Goal: Feedback & Contribution: Submit feedback/report problem

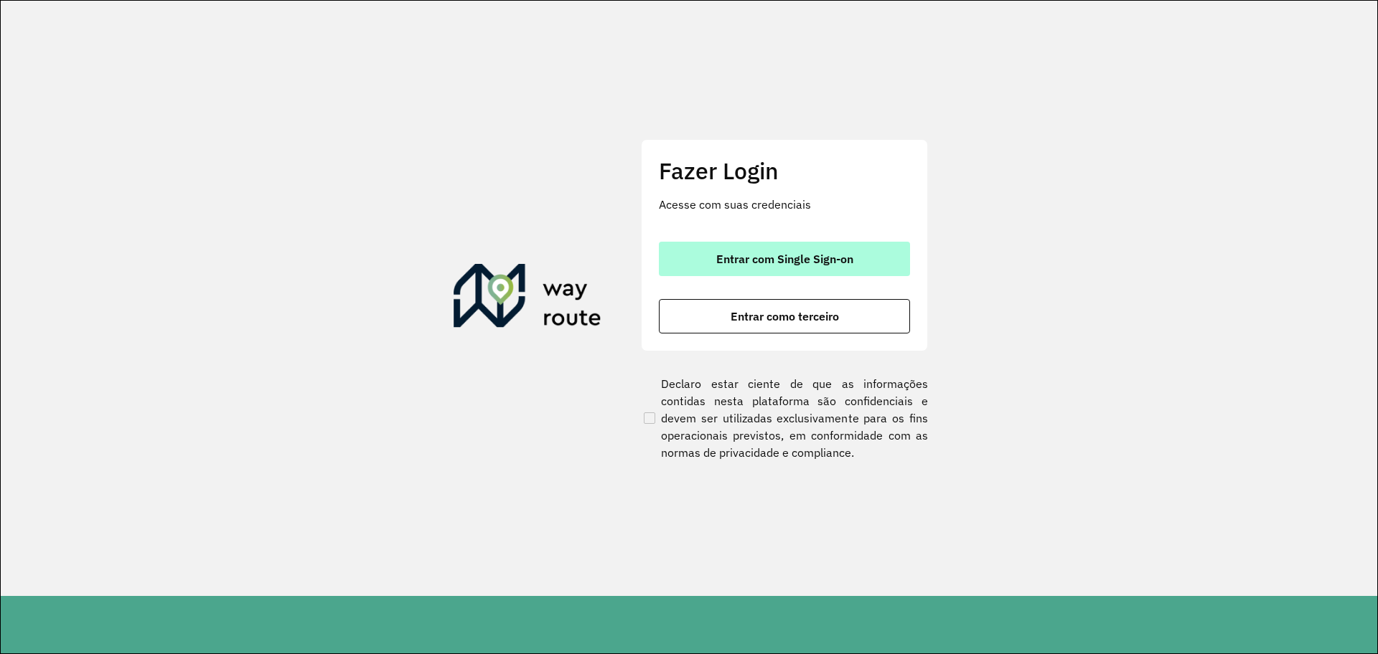
click at [755, 248] on button "Entrar com Single Sign-on" at bounding box center [784, 259] width 251 height 34
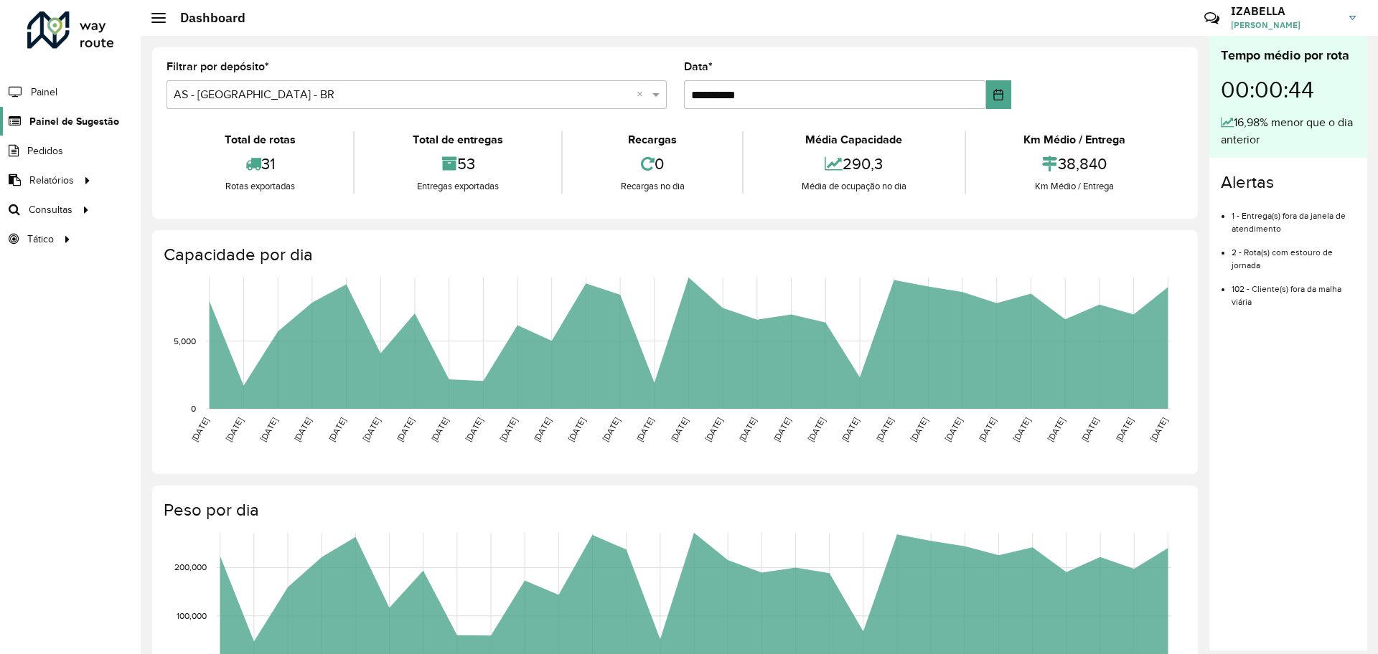
click at [74, 126] on span "Painel de Sugestão" at bounding box center [74, 121] width 90 height 15
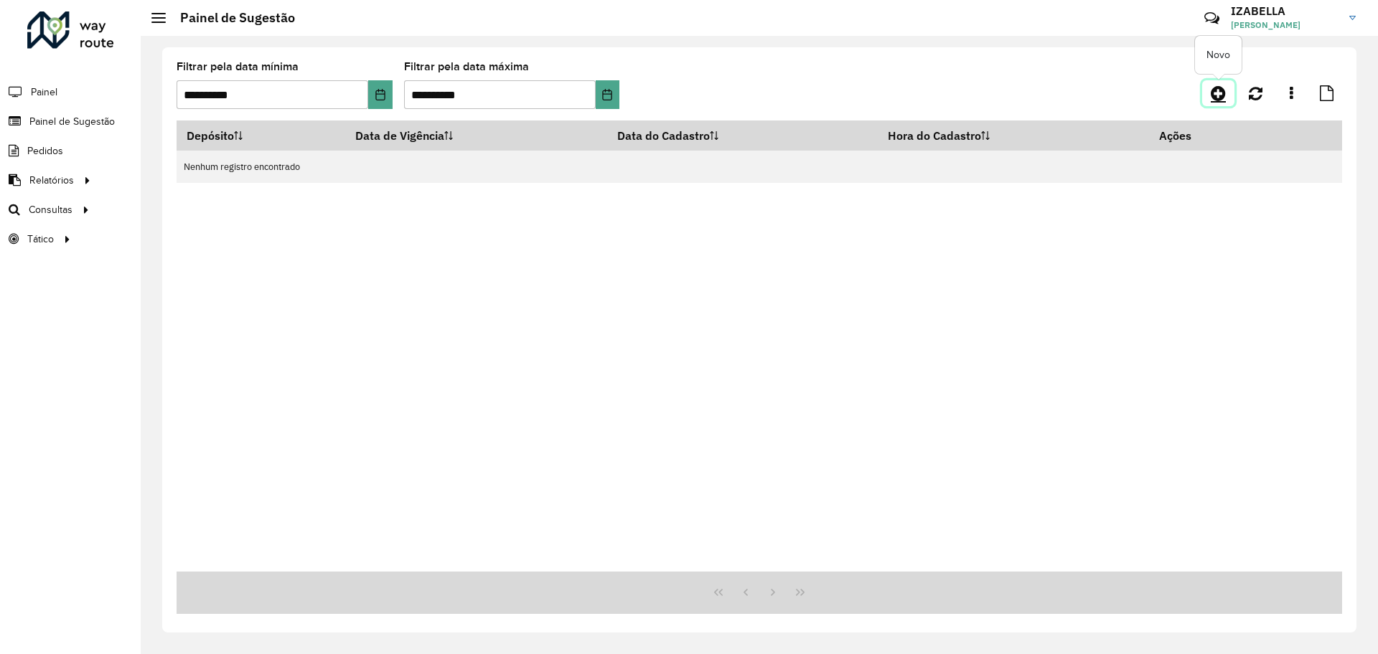
click at [1233, 84] on link at bounding box center [1218, 93] width 32 height 26
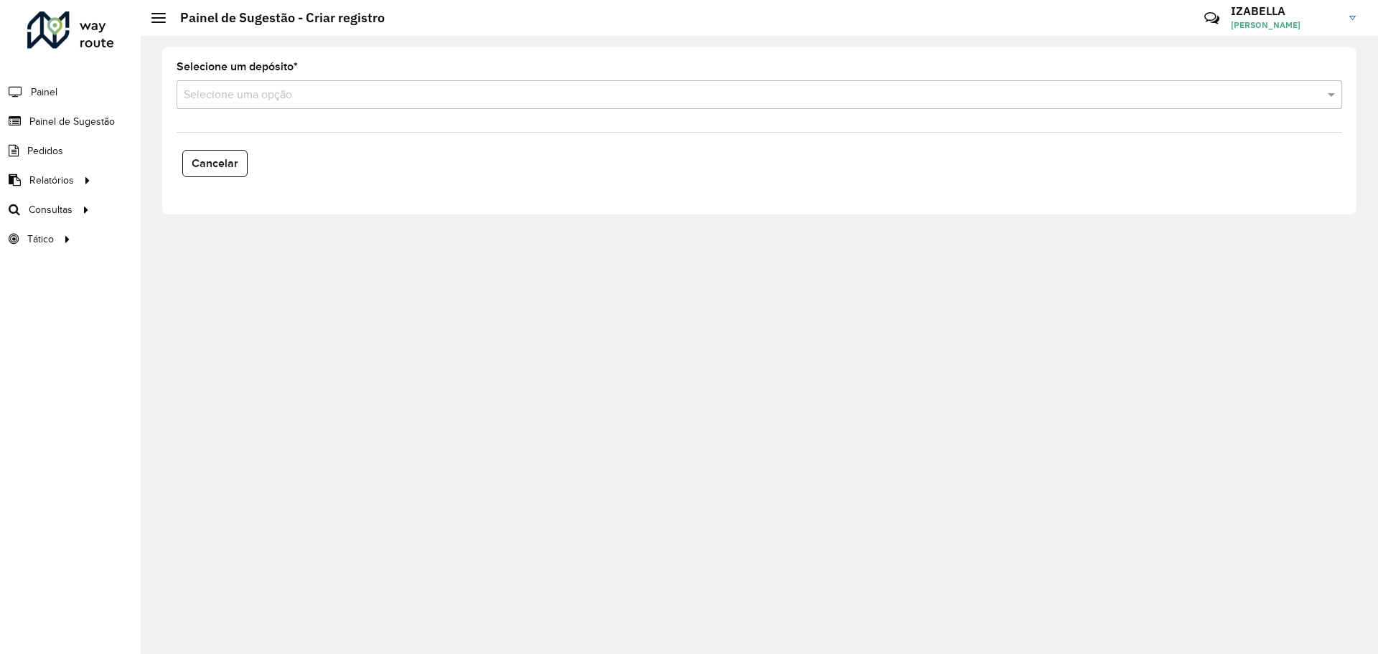
click at [271, 104] on div "Selecione uma opção" at bounding box center [759, 94] width 1165 height 29
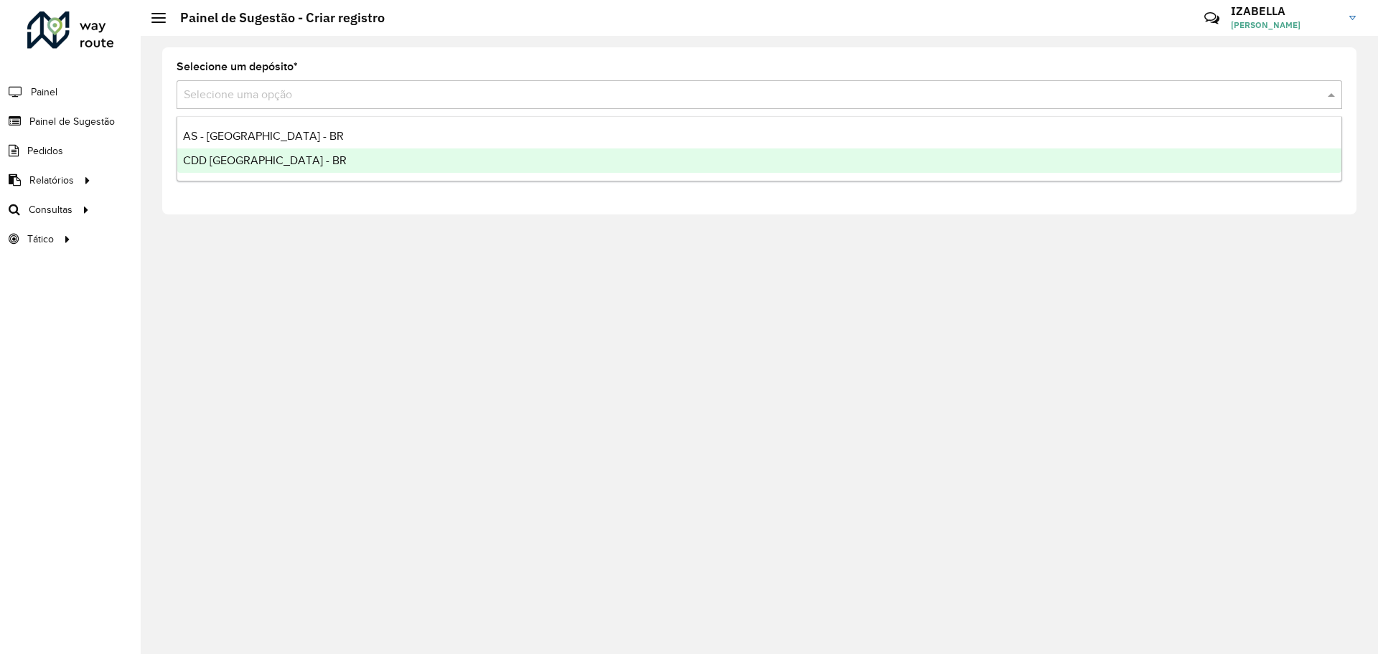
drag, startPoint x: 248, startPoint y: 160, endPoint x: 267, endPoint y: 159, distance: 19.4
click at [249, 160] on span "CDD [GEOGRAPHIC_DATA] - BR" at bounding box center [265, 160] width 164 height 12
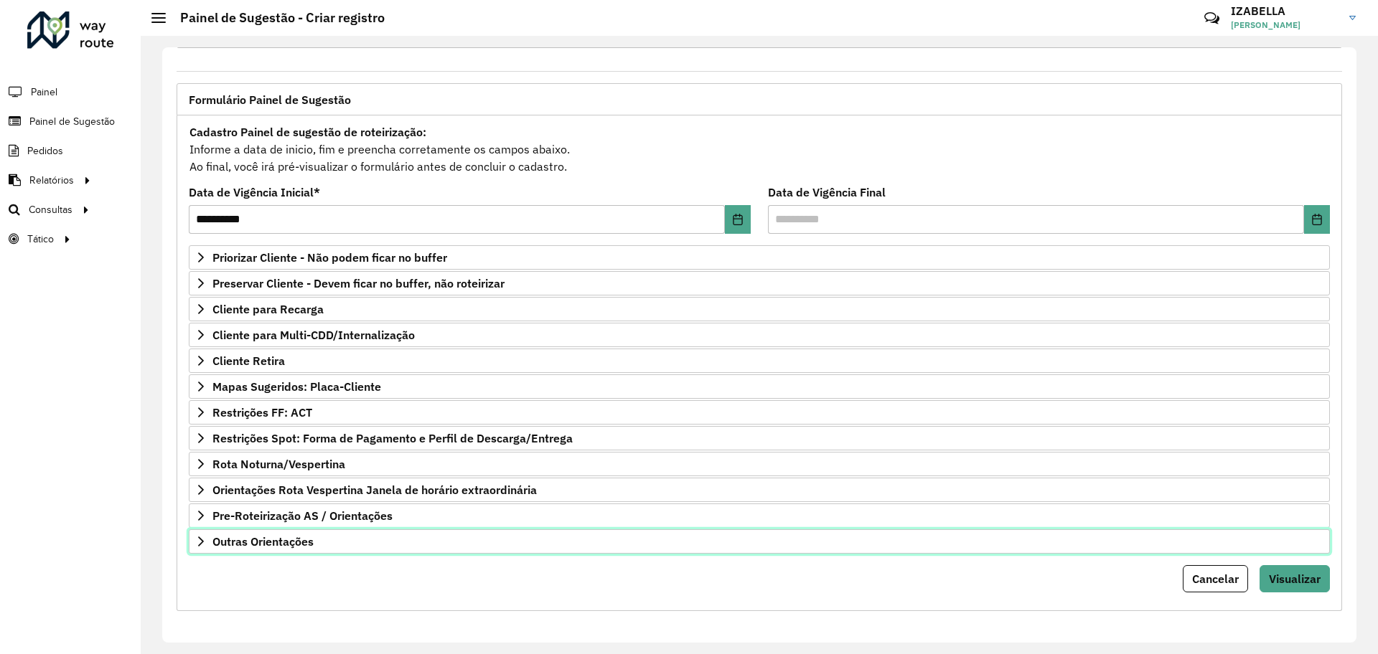
click at [325, 553] on link "Outras Orientações" at bounding box center [759, 542] width 1141 height 24
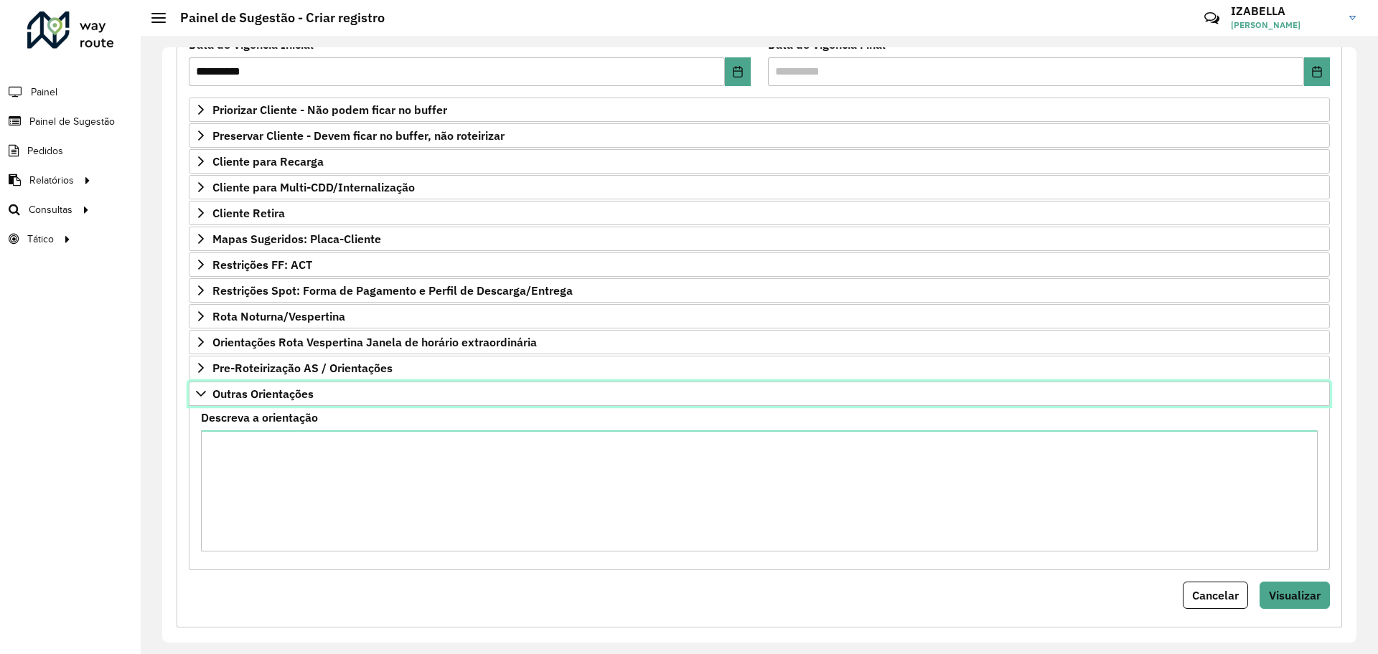
scroll to position [220, 0]
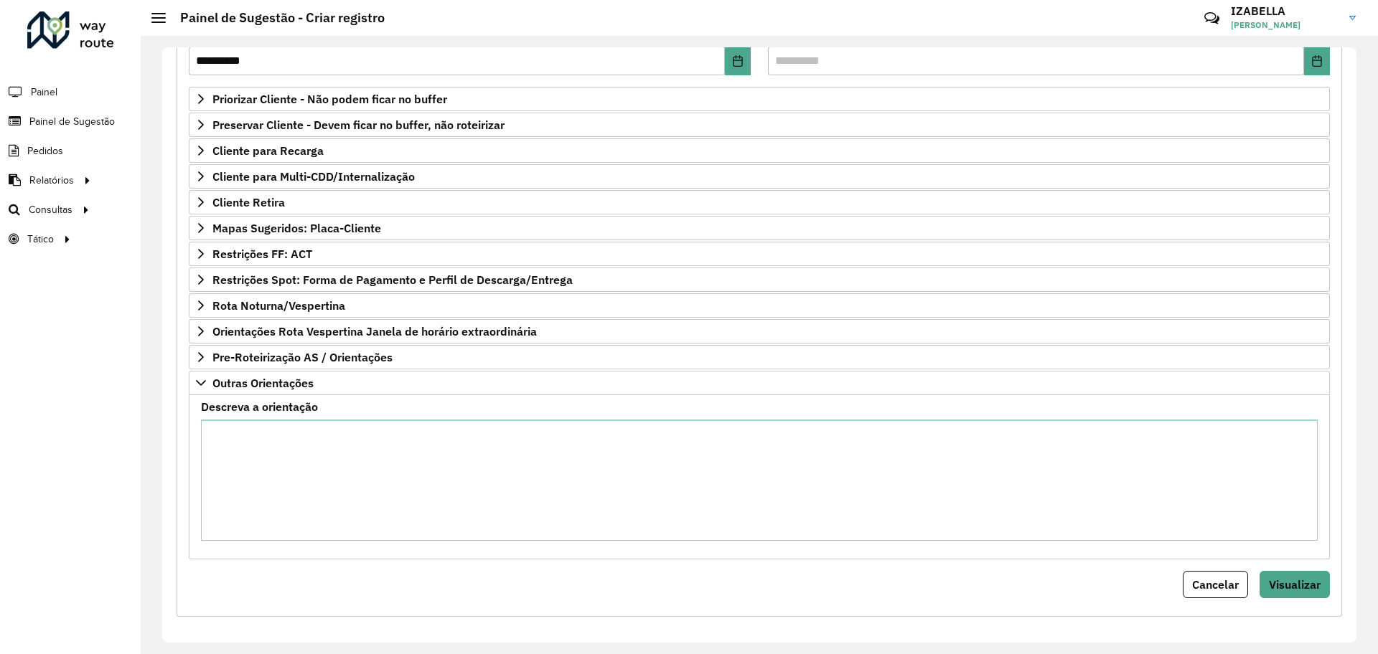
click at [365, 547] on formly-field "Descreva a orientação" at bounding box center [759, 477] width 1134 height 151
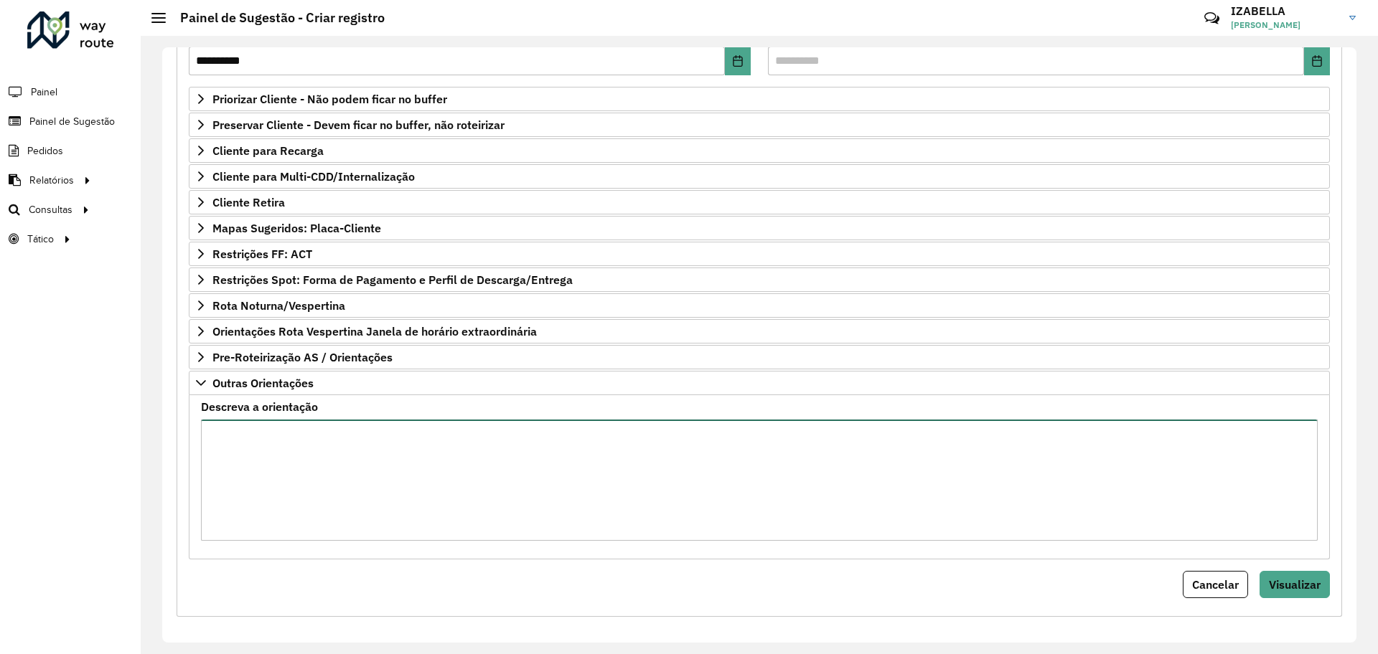
click at [387, 514] on textarea "Descreva a orientação" at bounding box center [759, 480] width 1116 height 121
paste textarea "**********"
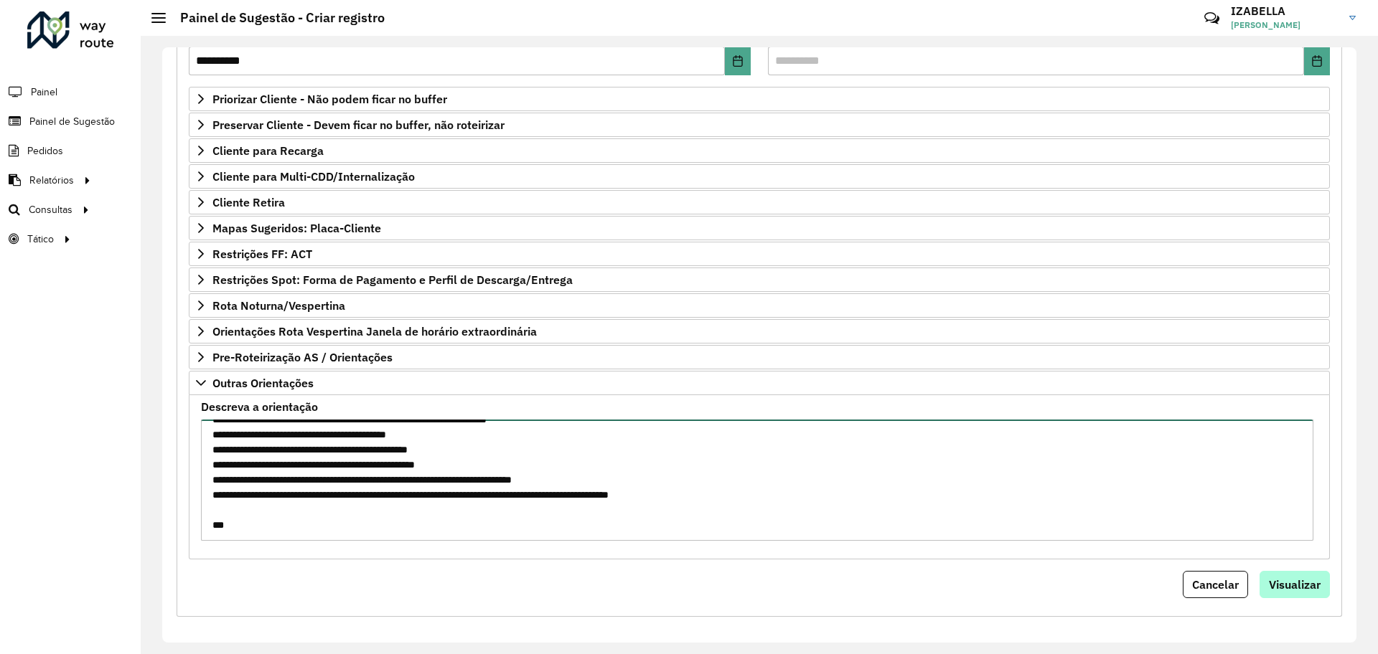
type textarea "**********"
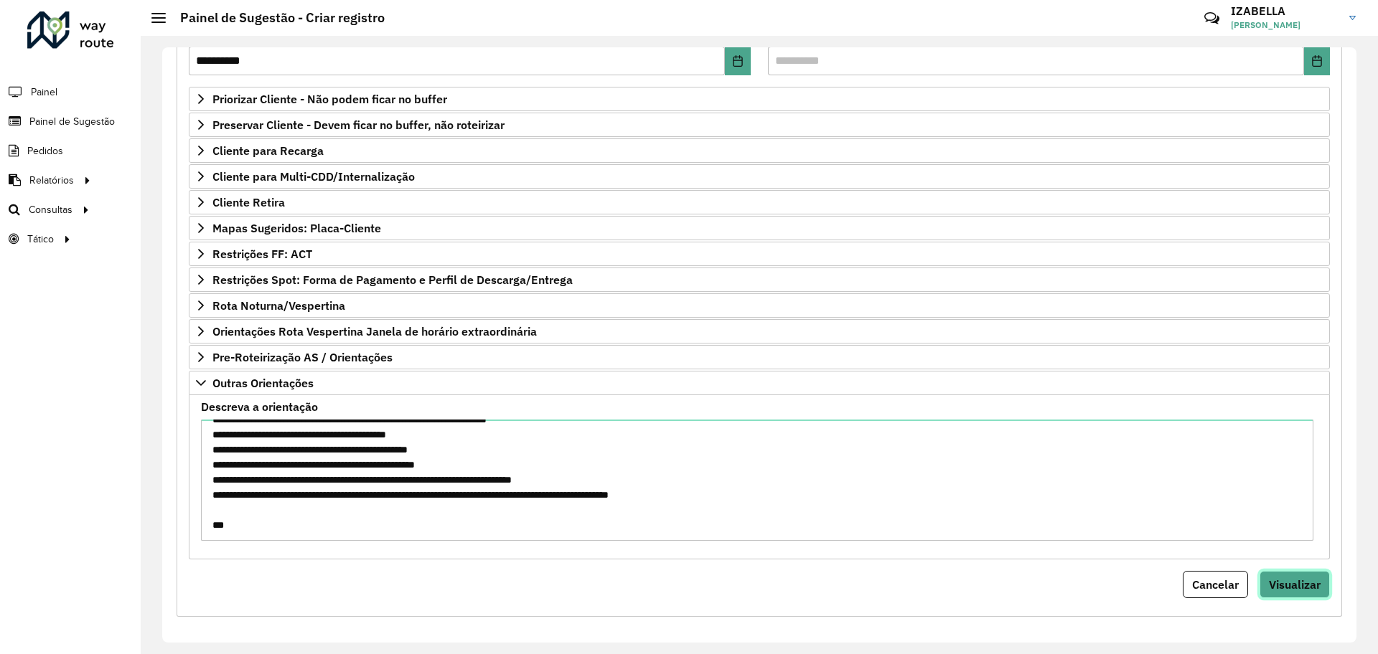
click at [1289, 578] on span "Visualizar" at bounding box center [1295, 585] width 52 height 14
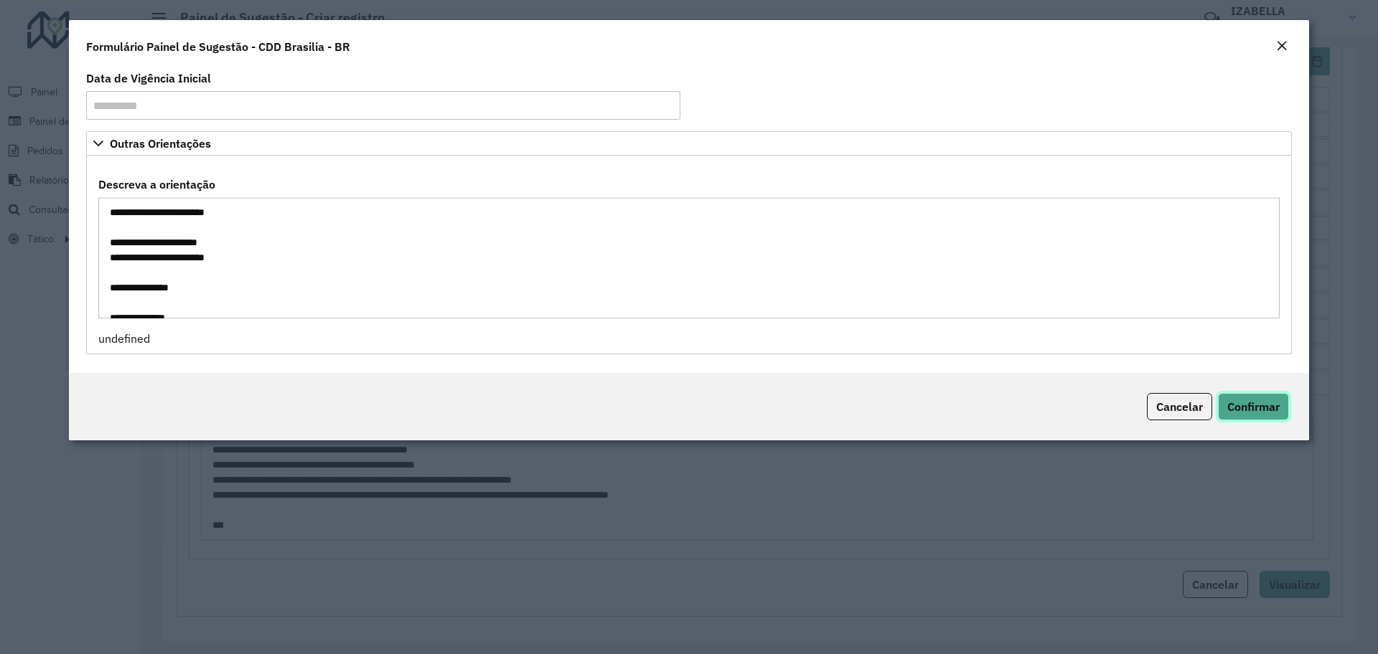
click at [1254, 397] on button "Confirmar" at bounding box center [1253, 406] width 71 height 27
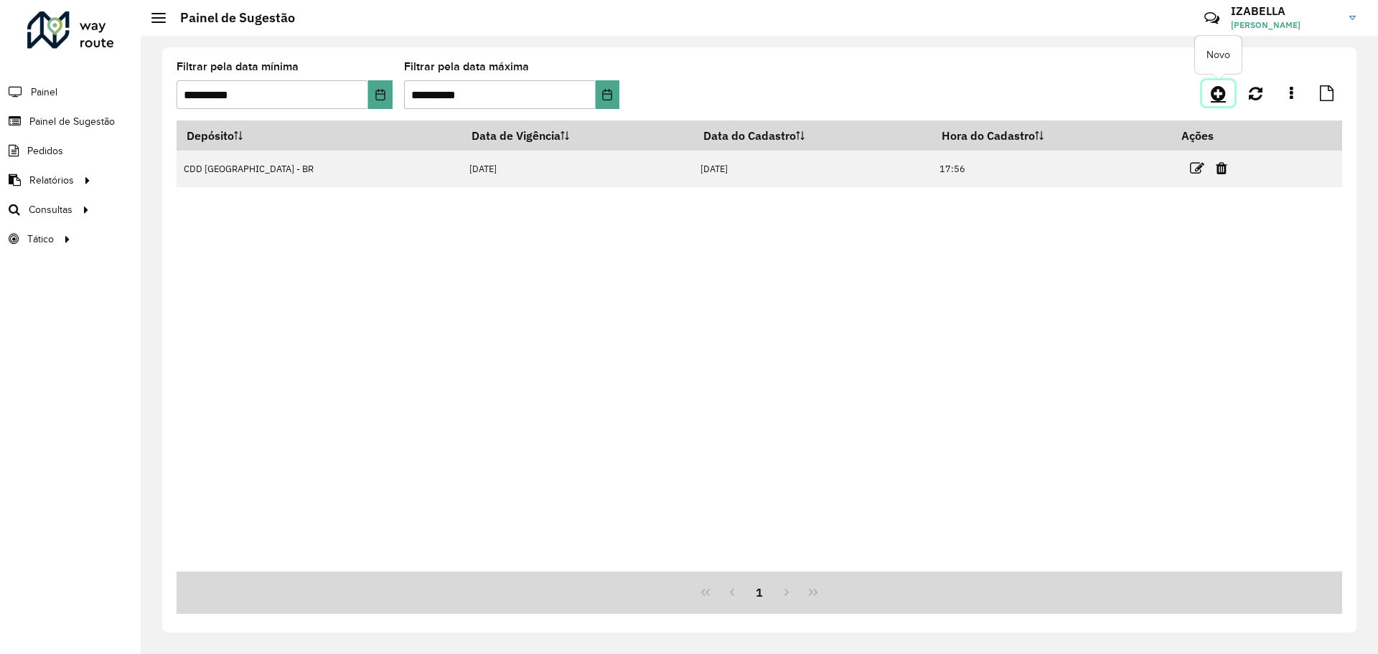
click at [1218, 90] on icon at bounding box center [1217, 93] width 15 height 17
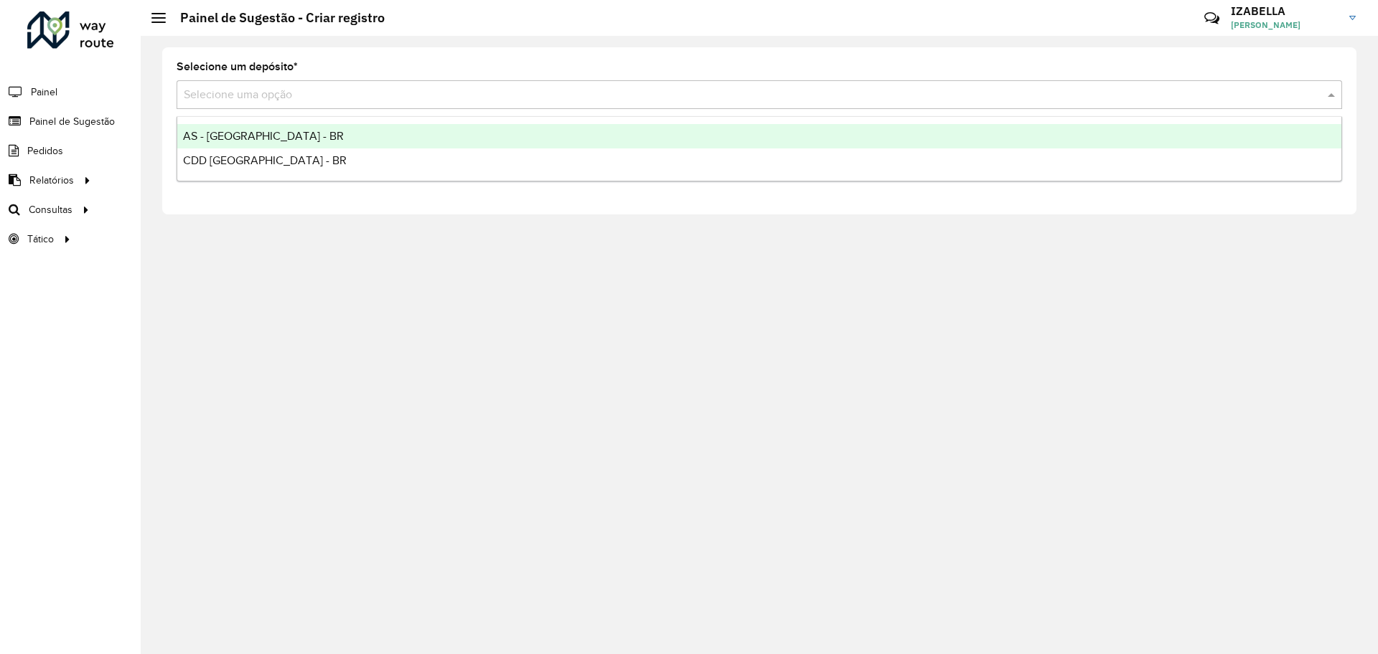
click at [248, 95] on input "text" at bounding box center [745, 95] width 1122 height 17
drag, startPoint x: 238, startPoint y: 133, endPoint x: 260, endPoint y: 133, distance: 22.2
click at [240, 133] on span "AS - [GEOGRAPHIC_DATA] - BR" at bounding box center [263, 136] width 161 height 12
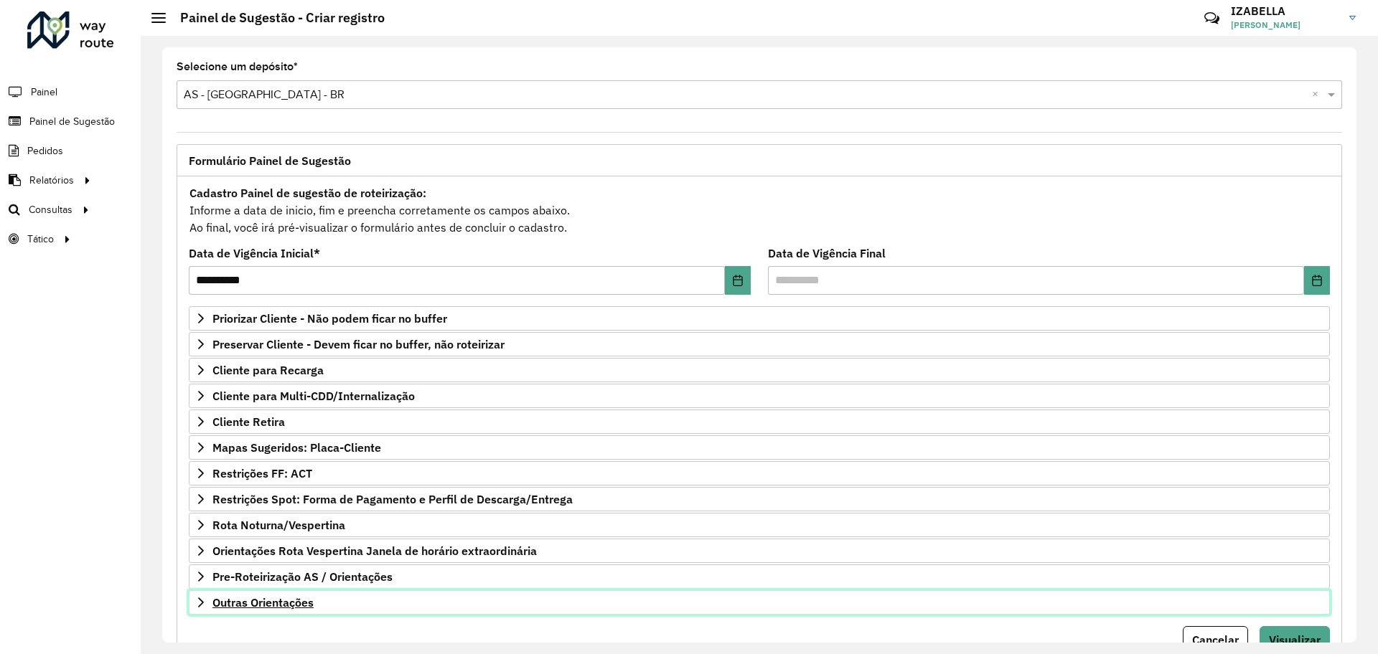
click at [291, 603] on span "Outras Orientações" at bounding box center [262, 602] width 101 height 11
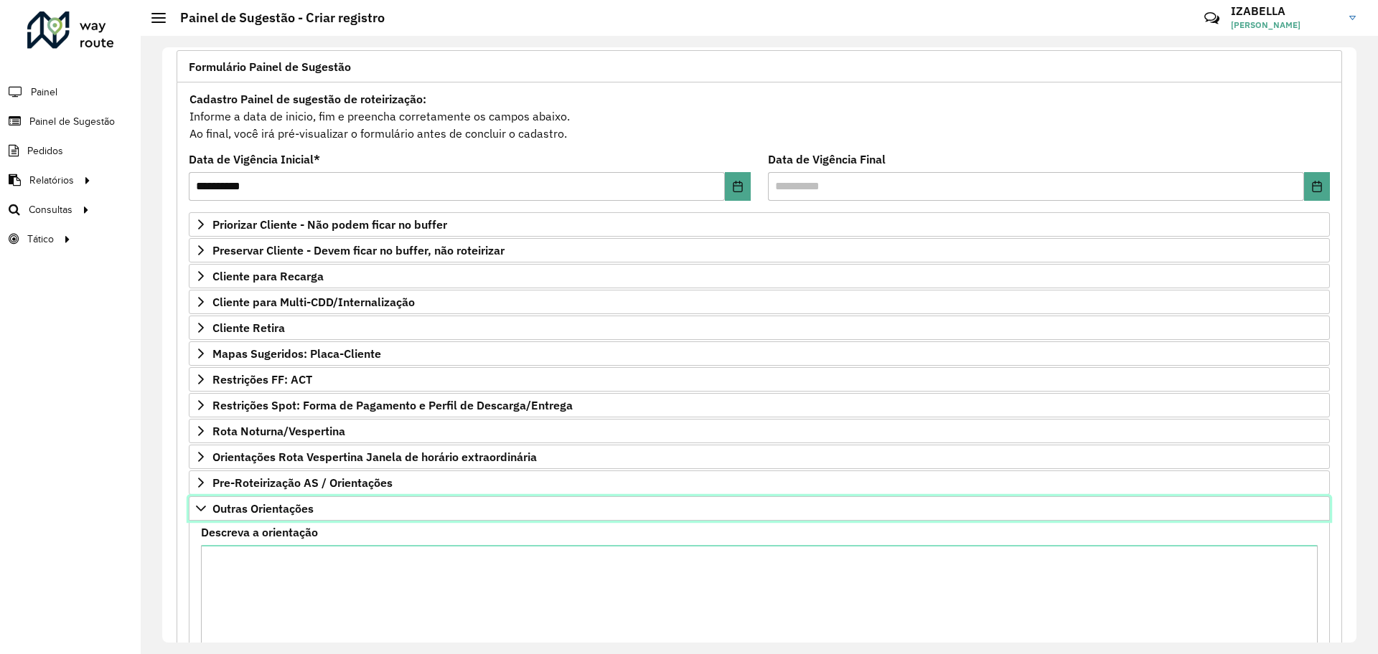
scroll to position [222, 0]
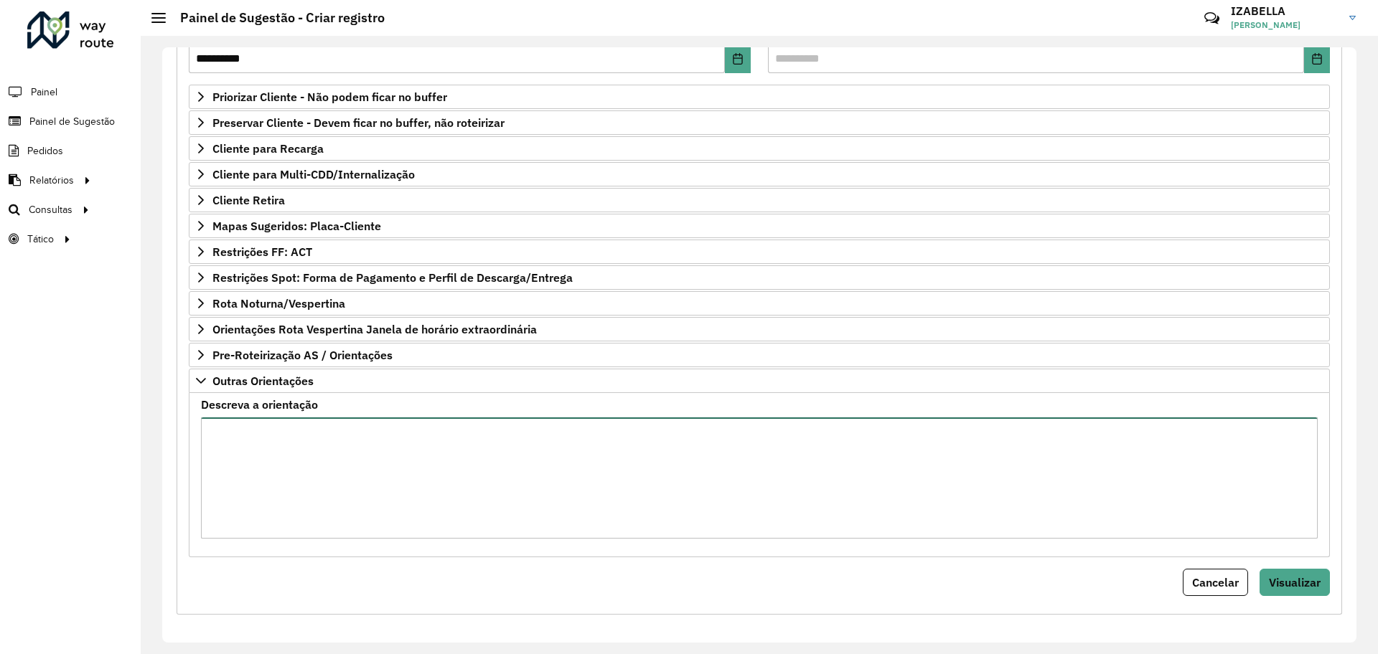
click at [472, 525] on textarea "Descreva a orientação" at bounding box center [759, 478] width 1116 height 121
paste textarea "**********"
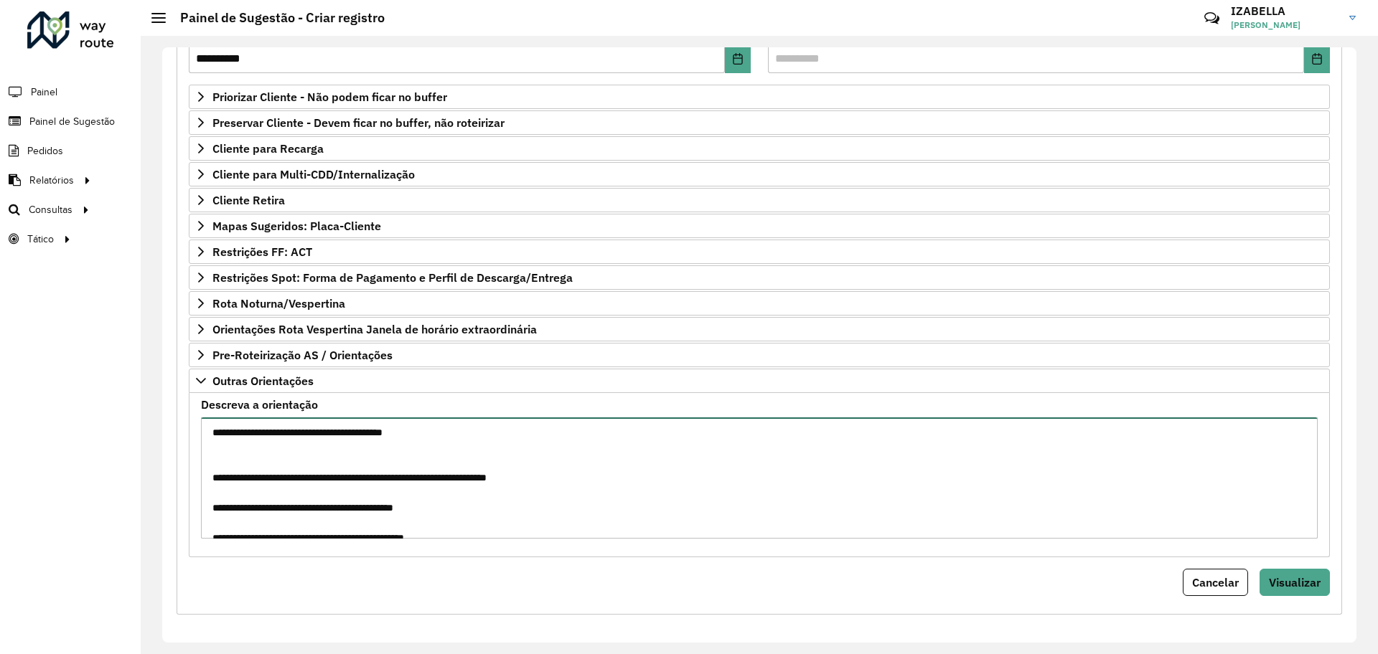
scroll to position [1392, 0]
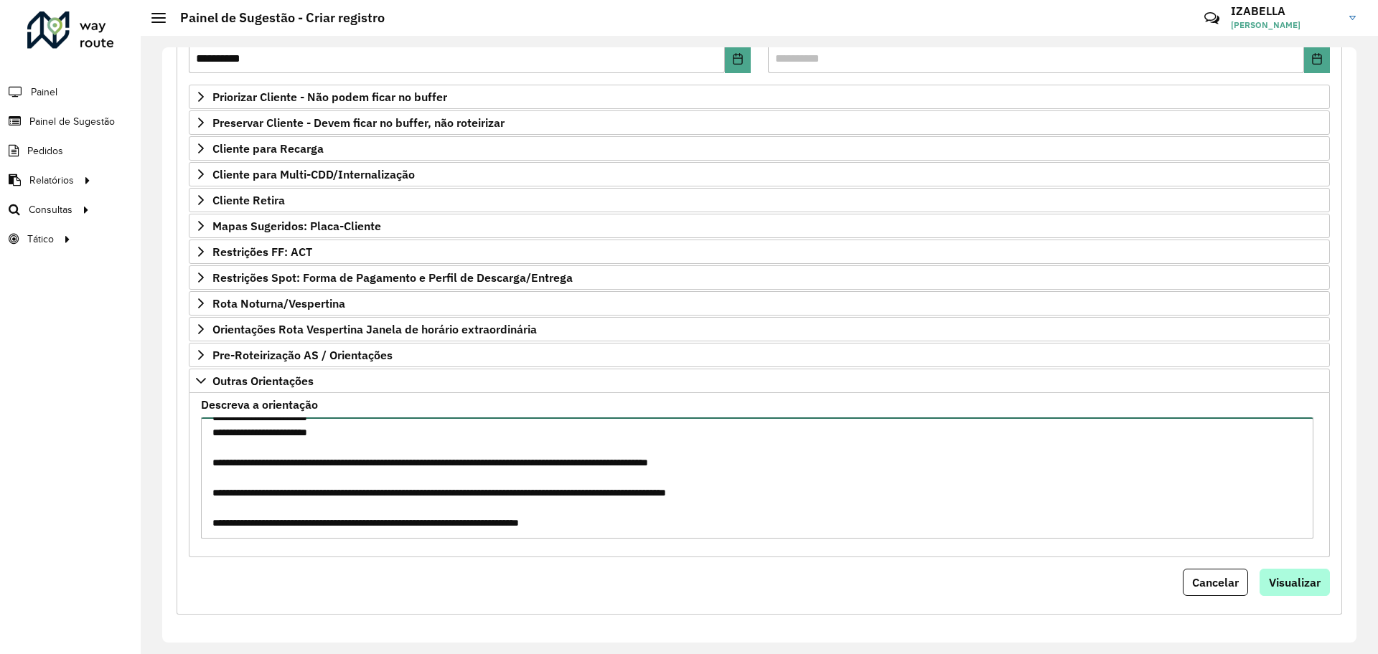
type textarea "**********"
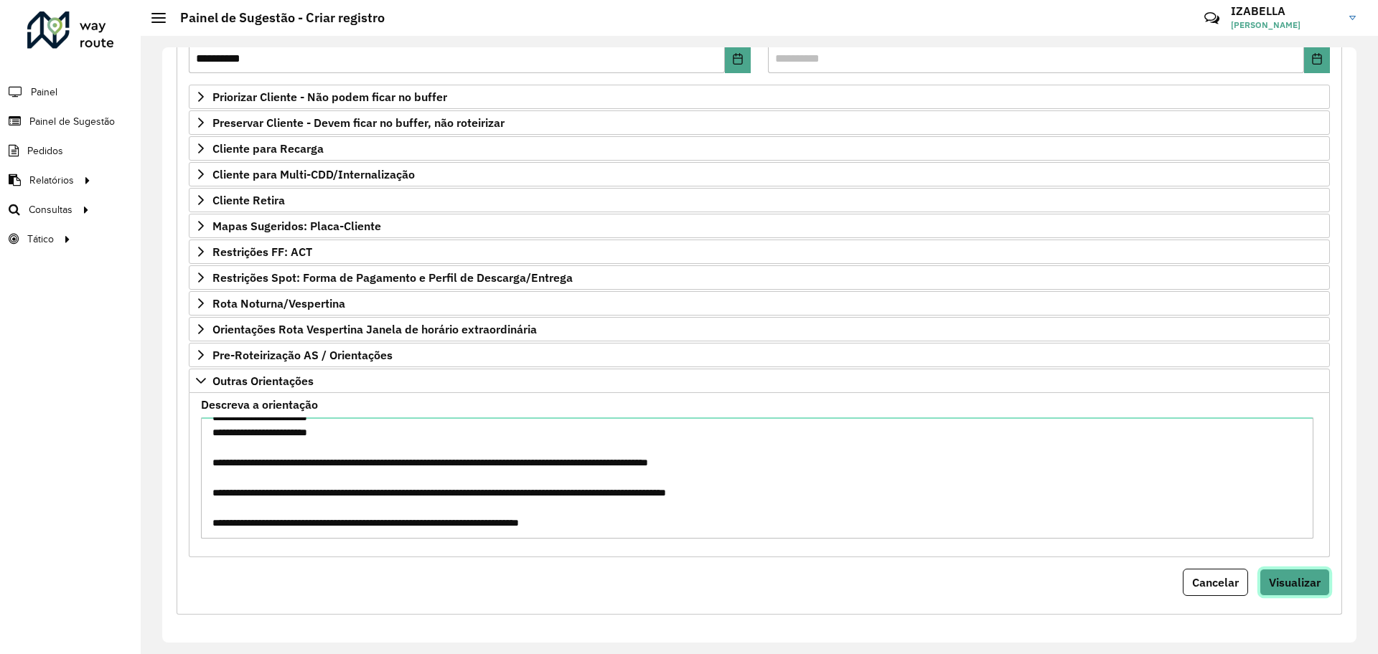
click at [1308, 588] on span "Visualizar" at bounding box center [1295, 582] width 52 height 14
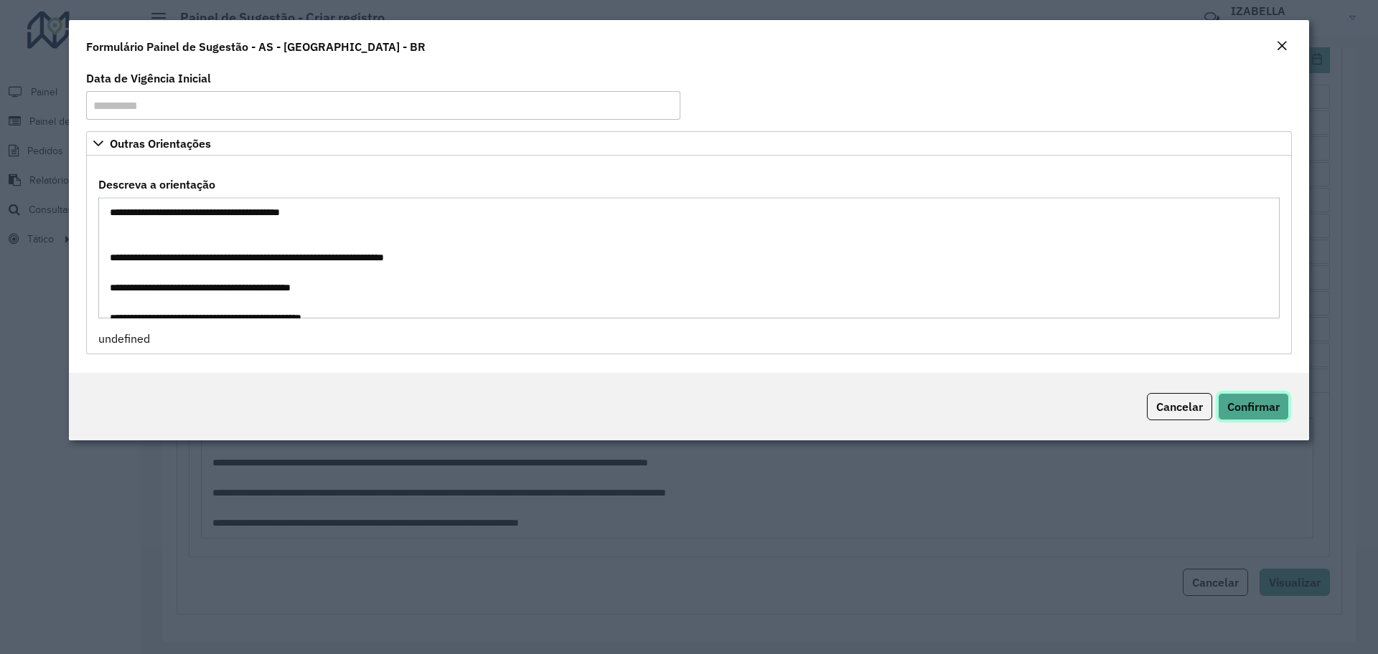
click at [1241, 408] on span "Confirmar" at bounding box center [1253, 407] width 52 height 14
